Goal: Find specific page/section: Find specific page/section

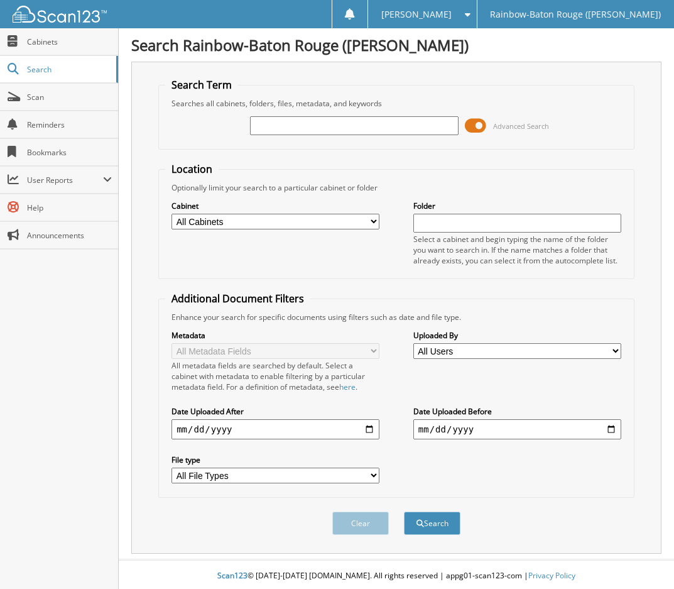
click at [347, 122] on input "text" at bounding box center [354, 125] width 208 height 19
type input "[PERSON_NAME]"
click at [404, 511] on button "Search" at bounding box center [432, 522] width 57 height 23
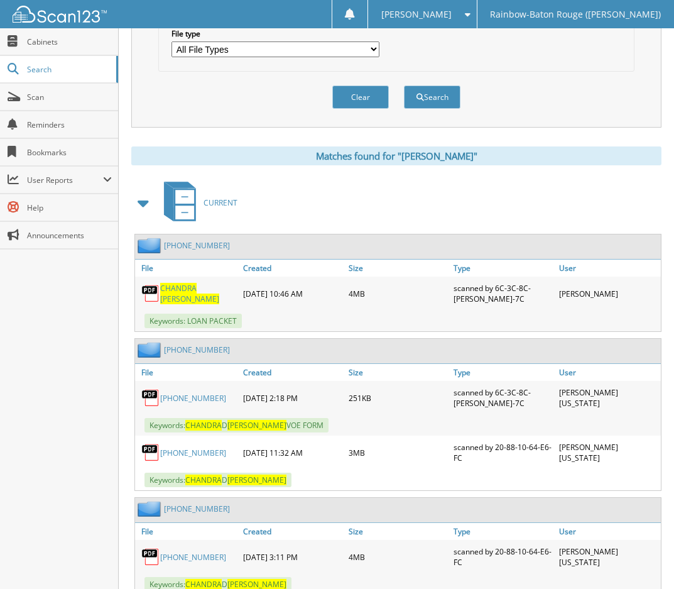
scroll to position [424, 0]
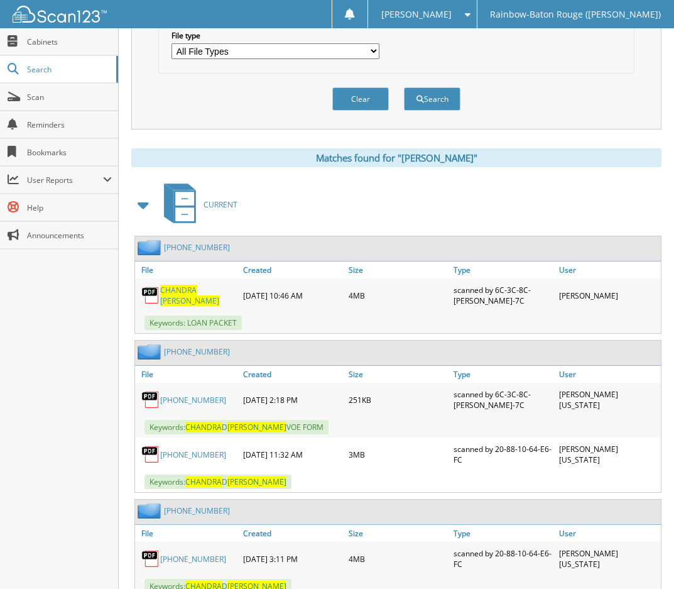
click at [183, 295] on span "CHANDRA" at bounding box center [178, 290] width 36 height 11
